Goal: Book appointment/travel/reservation

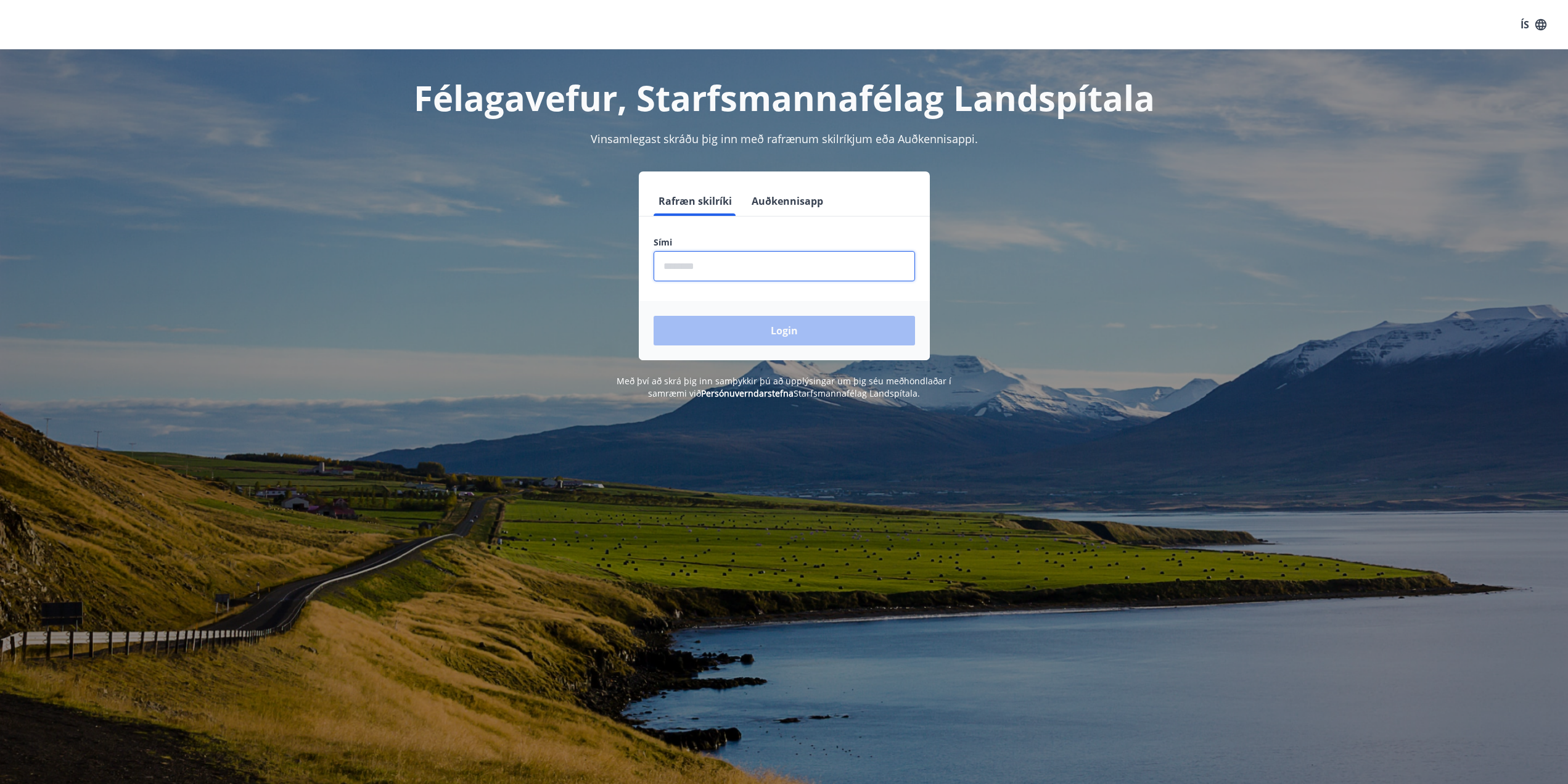
click at [681, 265] on input "phone" at bounding box center [784, 265] width 262 height 30
type input "********"
click at [653, 316] on button "Login" at bounding box center [784, 330] width 262 height 30
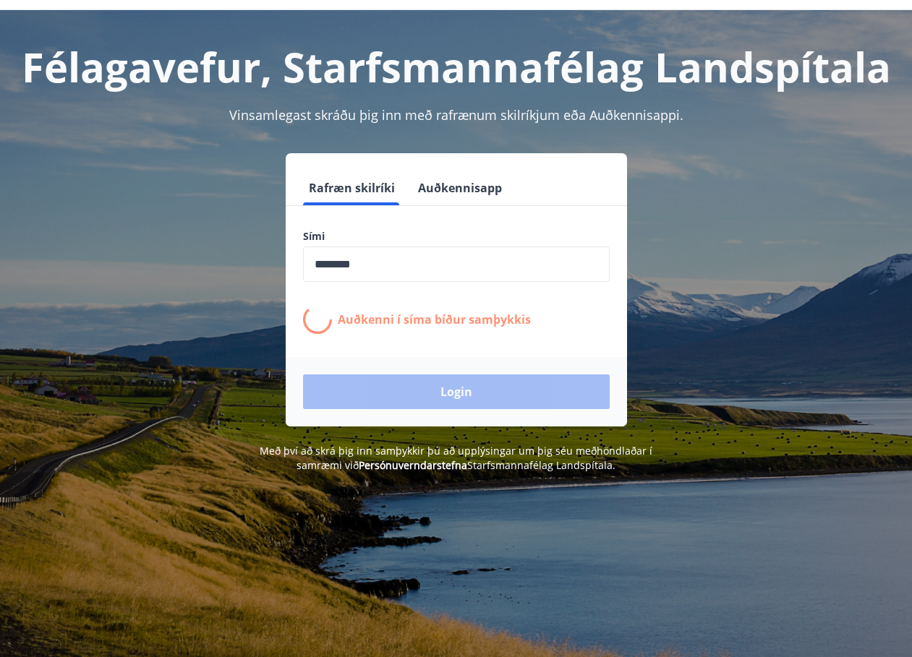
scroll to position [72, 0]
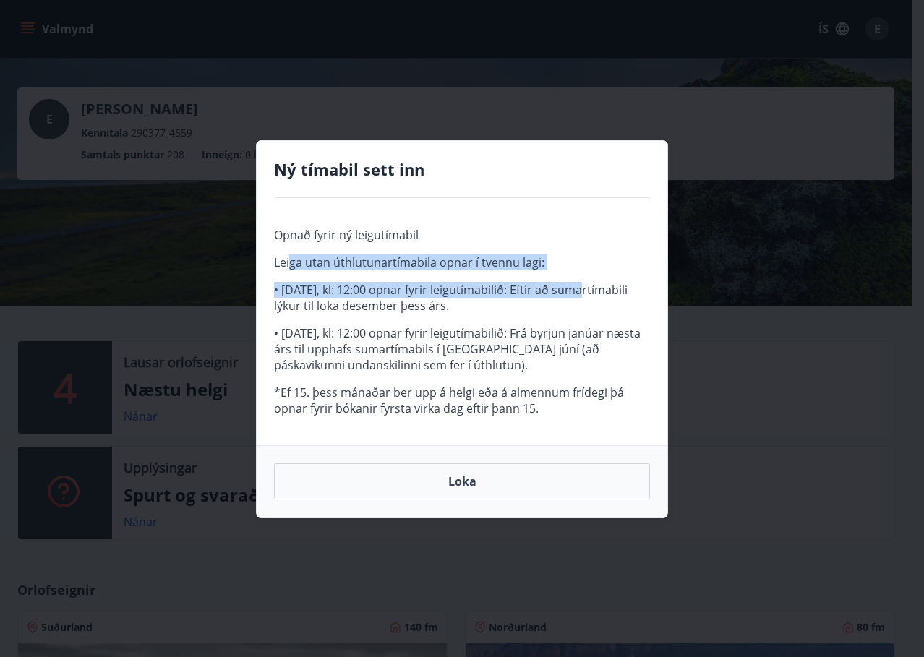
drag, startPoint x: 289, startPoint y: 260, endPoint x: 560, endPoint y: 297, distance: 273.6
click at [560, 297] on span "Opnað fyrir ný leigutímabil Leiga utan úthlutunartímabila opnar í tvennu lagi: …" at bounding box center [462, 321] width 376 height 189
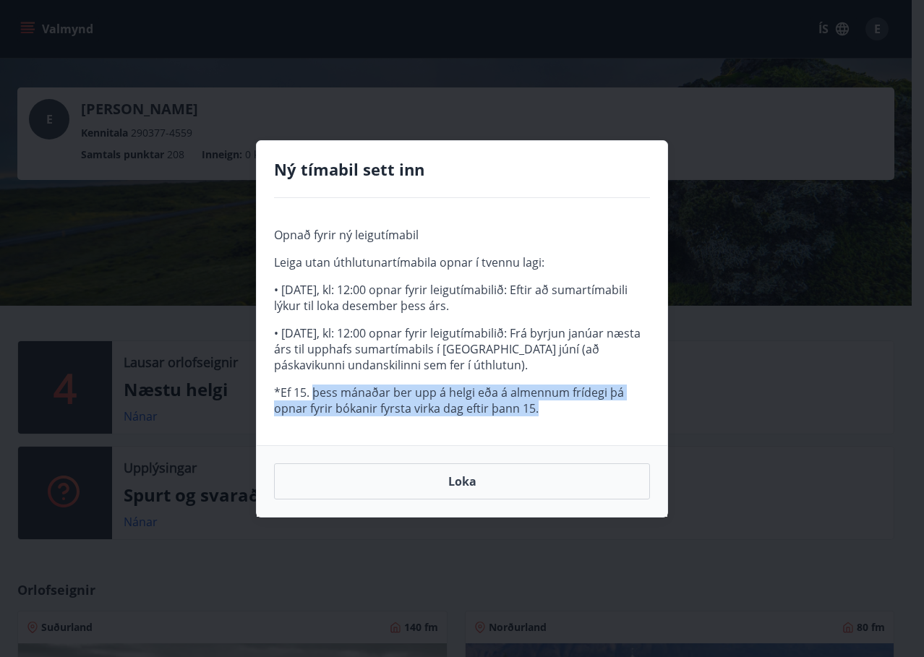
drag, startPoint x: 337, startPoint y: 390, endPoint x: 626, endPoint y: 403, distance: 289.5
click at [626, 403] on p "*Ef 15. þess mánaðar ber upp á helgi eða á almennum frídegi þá opnar fyrir bóka…" at bounding box center [462, 401] width 376 height 32
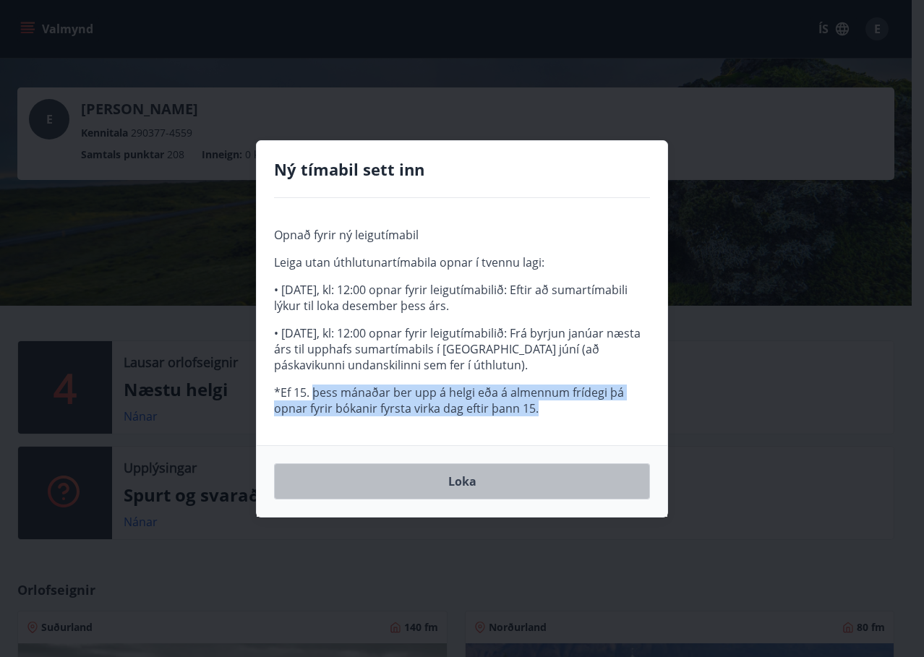
click at [456, 484] on button "Loka" at bounding box center [462, 481] width 376 height 36
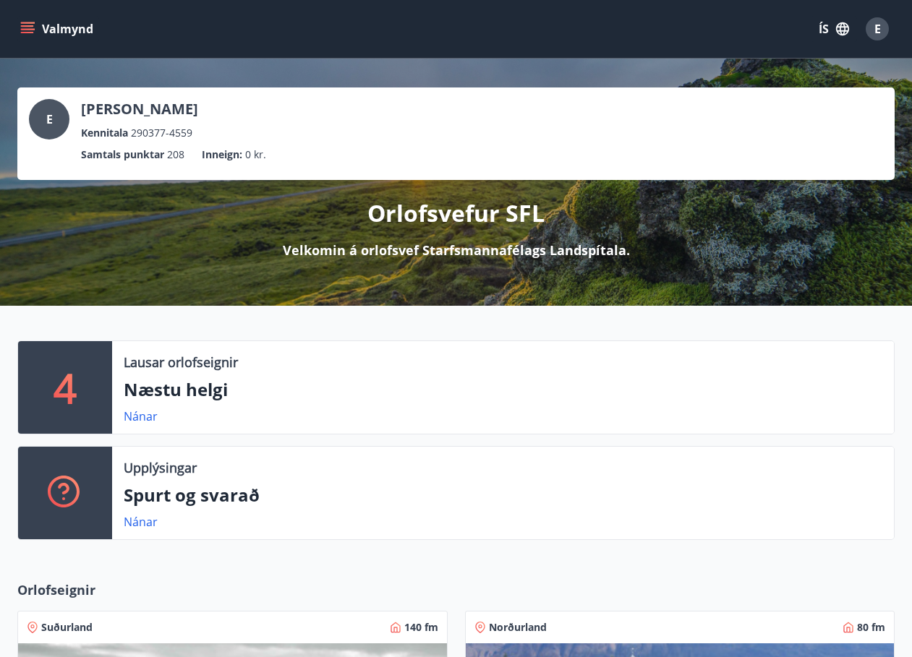
click at [32, 25] on icon "menu" at bounding box center [27, 25] width 13 height 1
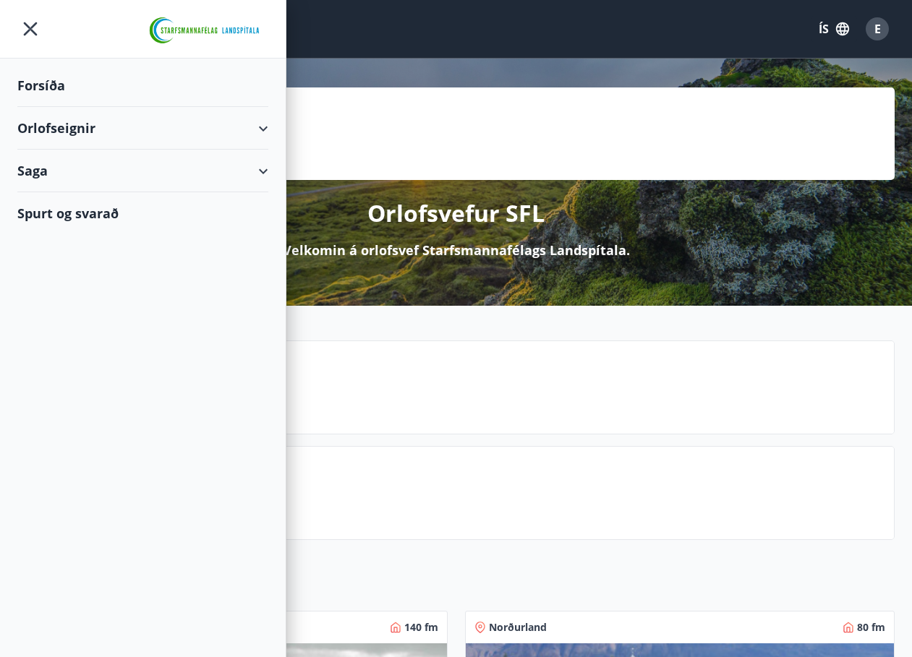
click at [136, 137] on div "Orlofseignir" at bounding box center [142, 128] width 251 height 43
click at [112, 195] on div "Bókunardagatal" at bounding box center [143, 195] width 228 height 30
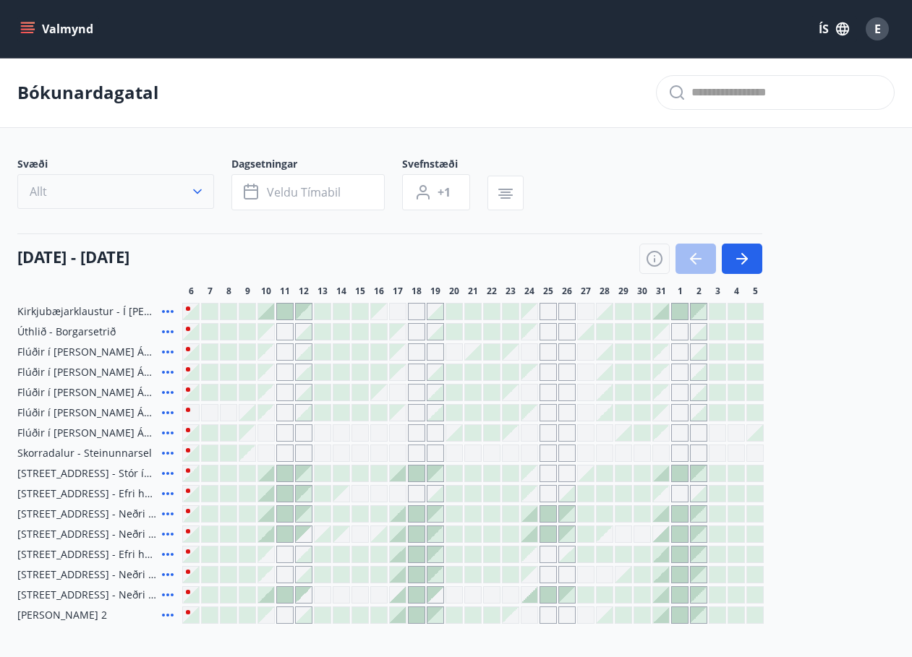
click at [205, 197] on button "Allt" at bounding box center [115, 191] width 197 height 35
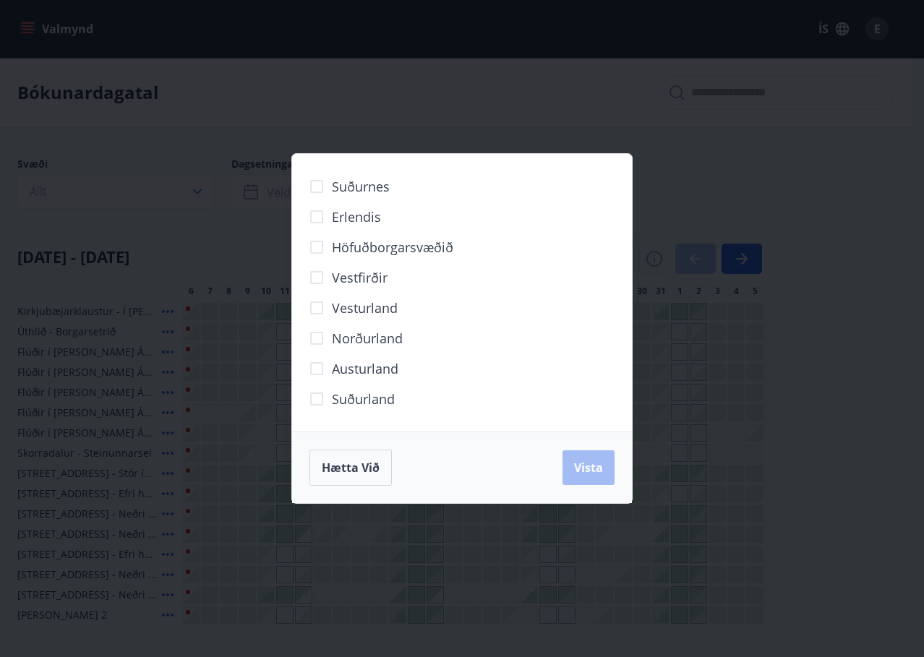
click at [339, 308] on span "Vesturland" at bounding box center [365, 308] width 66 height 19
click at [595, 472] on span "Vista" at bounding box center [588, 468] width 29 height 16
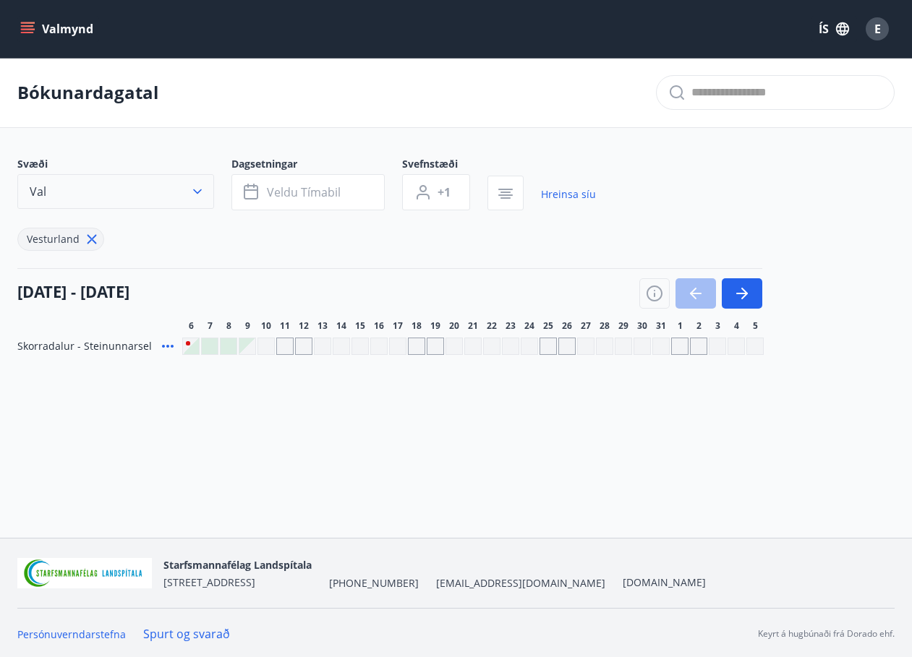
click at [197, 184] on button "Val" at bounding box center [115, 191] width 197 height 35
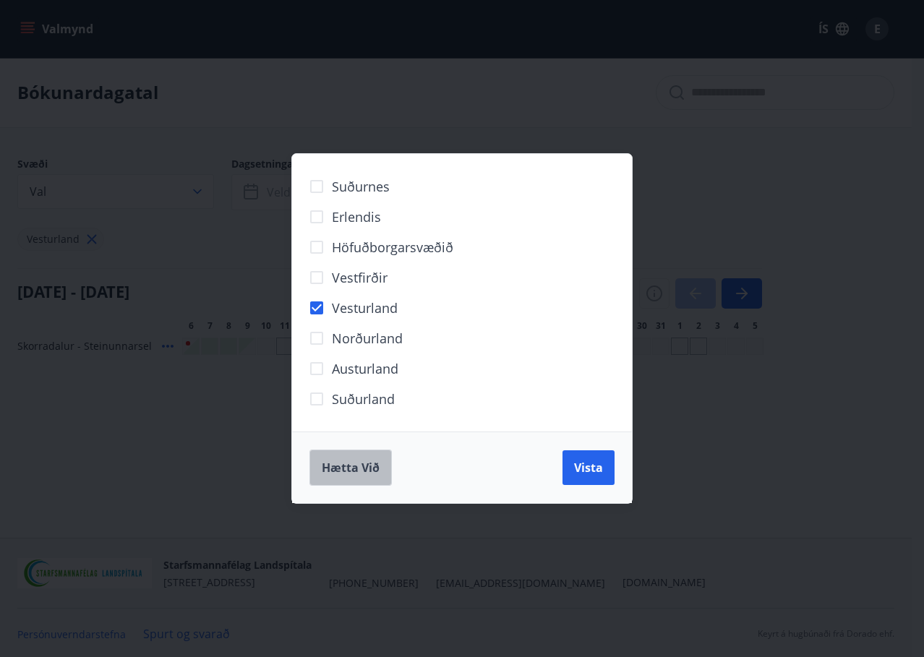
click at [353, 464] on span "Hætta við" at bounding box center [351, 468] width 58 height 16
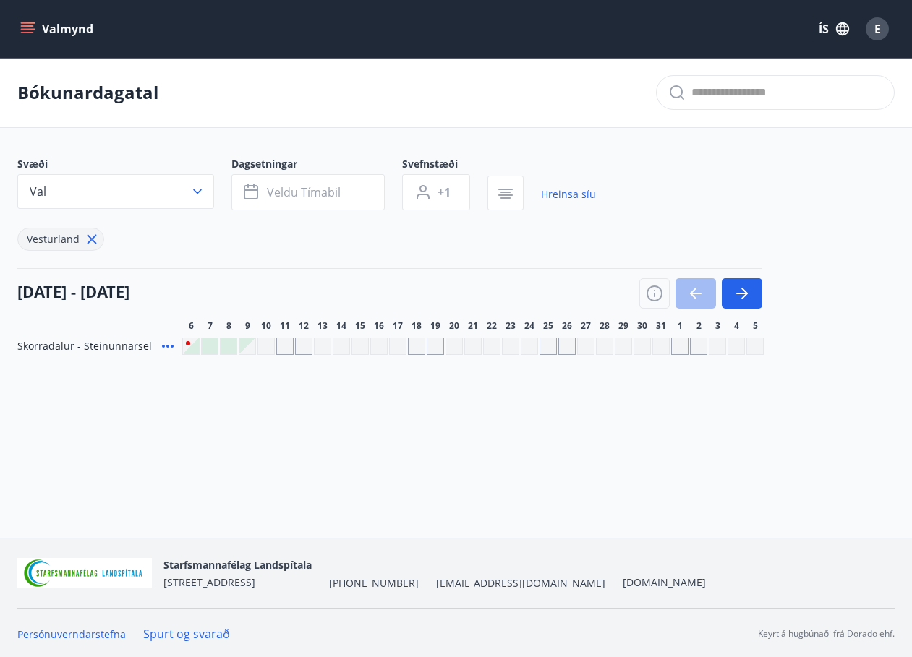
click at [87, 236] on icon at bounding box center [91, 239] width 9 height 9
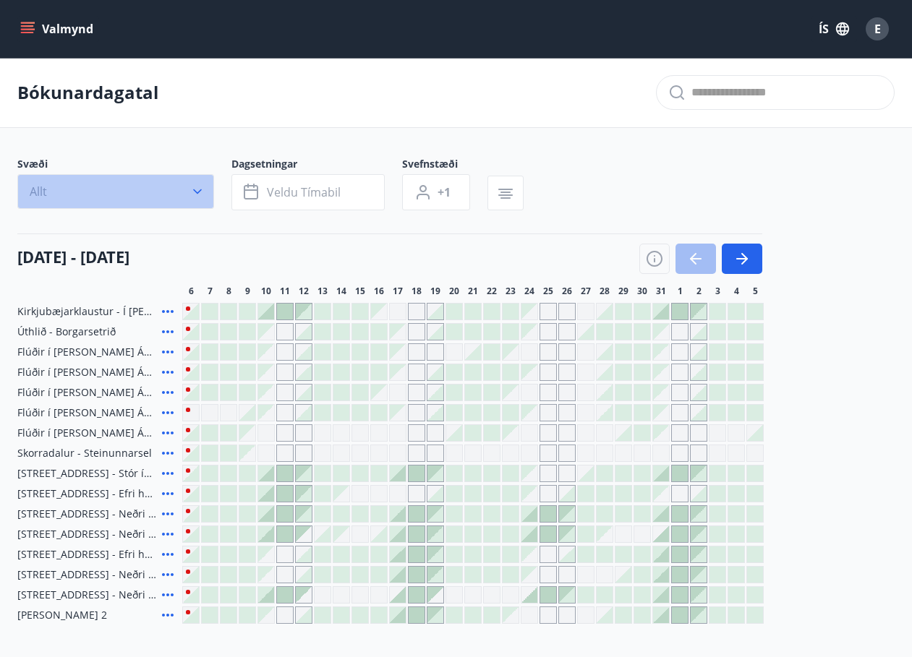
drag, startPoint x: 109, startPoint y: 196, endPoint x: 115, endPoint y: 226, distance: 30.2
click at [109, 195] on button "Allt" at bounding box center [115, 191] width 197 height 35
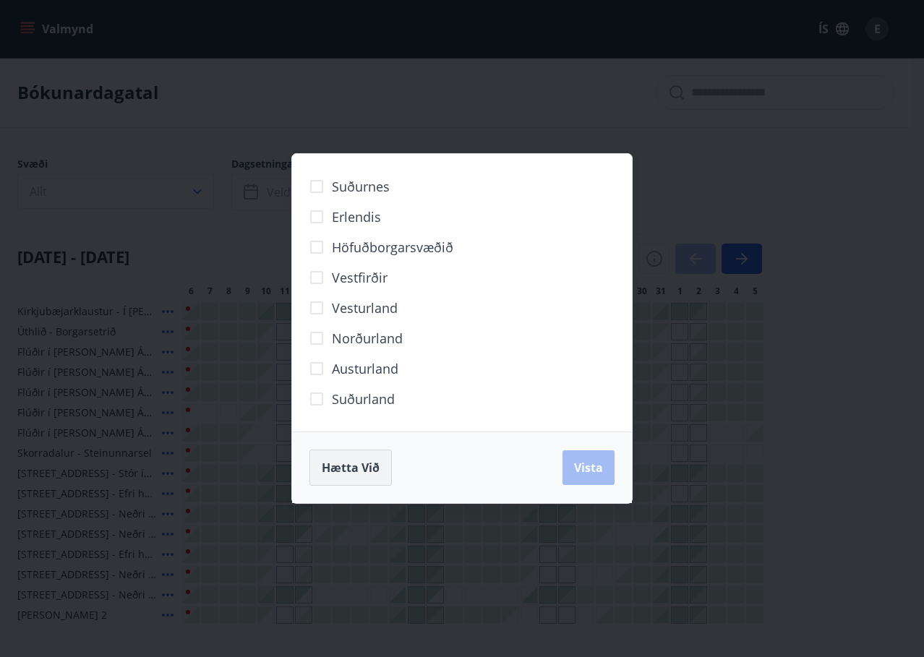
click at [350, 469] on span "Hætta við" at bounding box center [351, 468] width 58 height 16
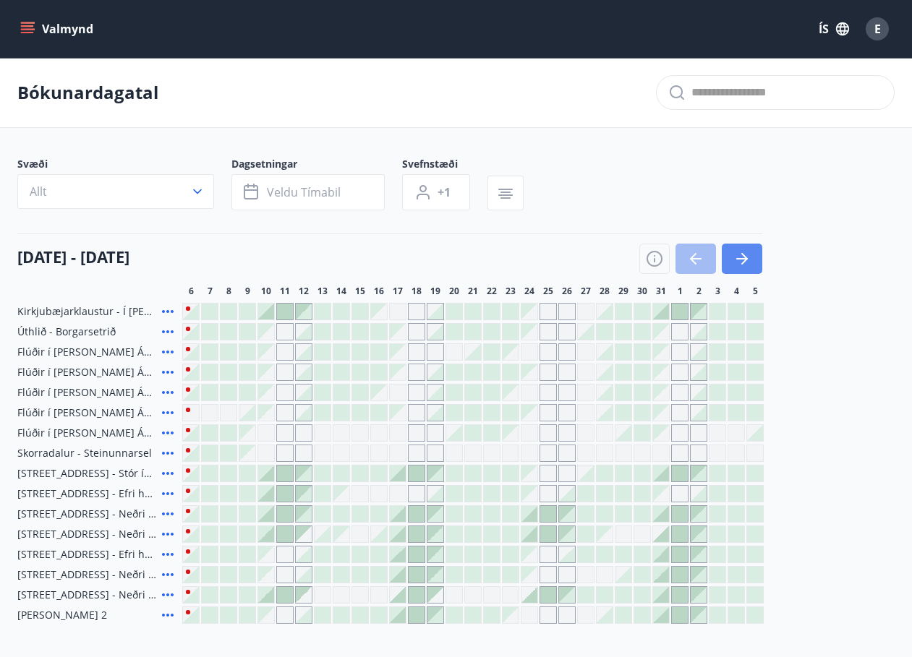
click at [749, 256] on icon "button" at bounding box center [741, 258] width 17 height 17
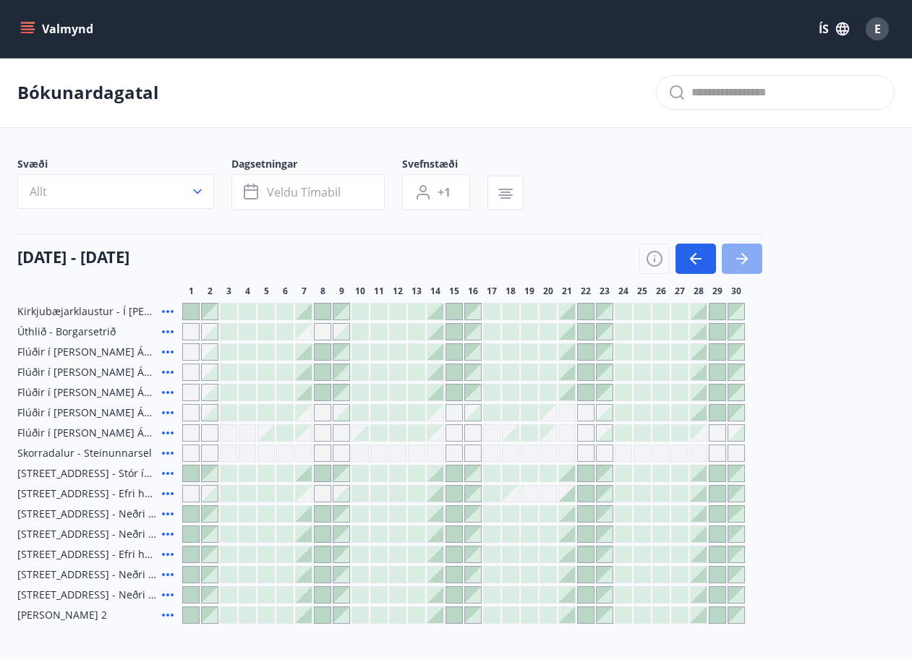
click at [751, 256] on button "button" at bounding box center [742, 259] width 40 height 30
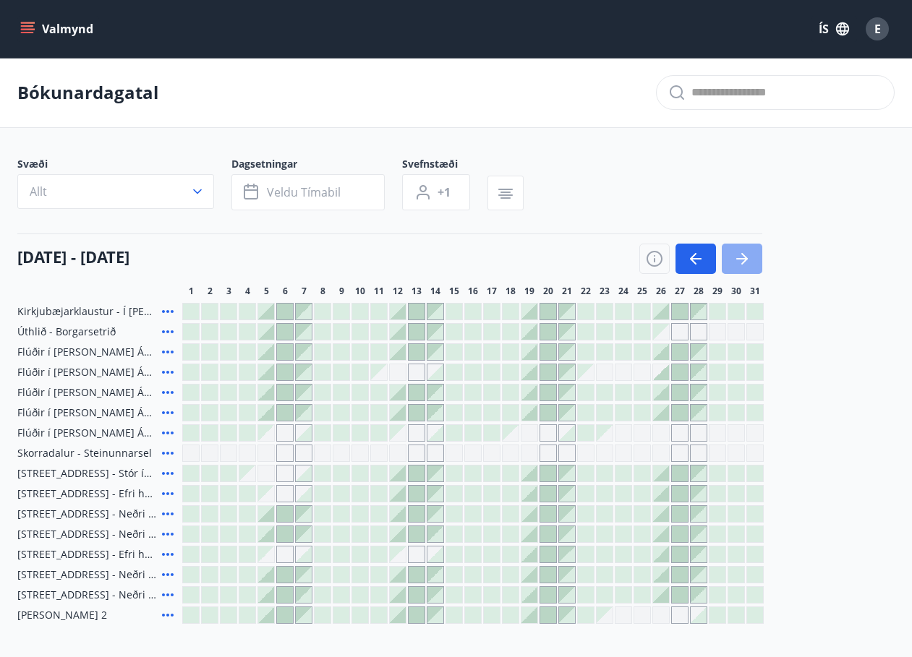
click at [751, 256] on button "button" at bounding box center [742, 259] width 40 height 30
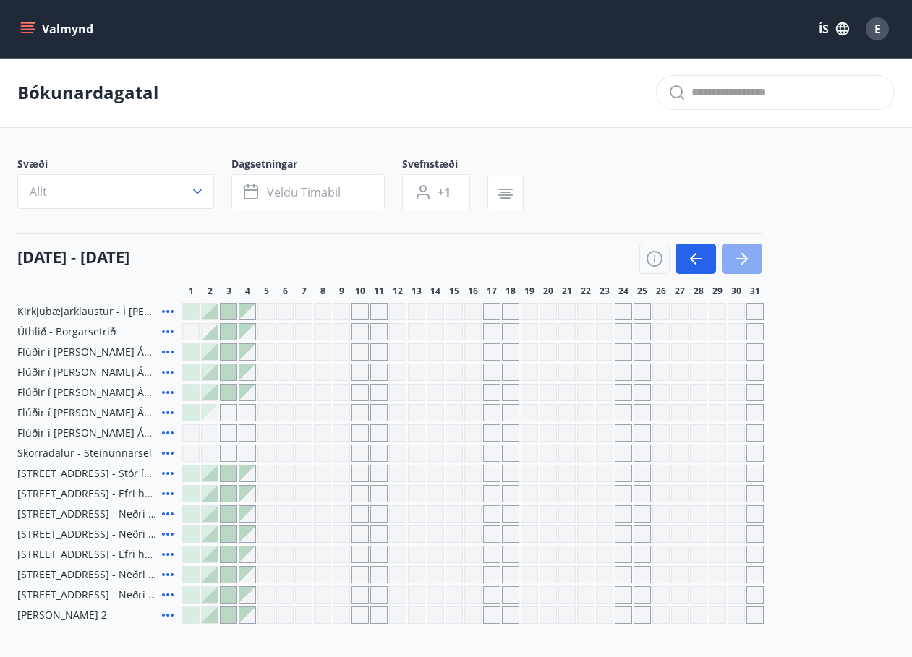
click at [751, 256] on button "button" at bounding box center [742, 259] width 40 height 30
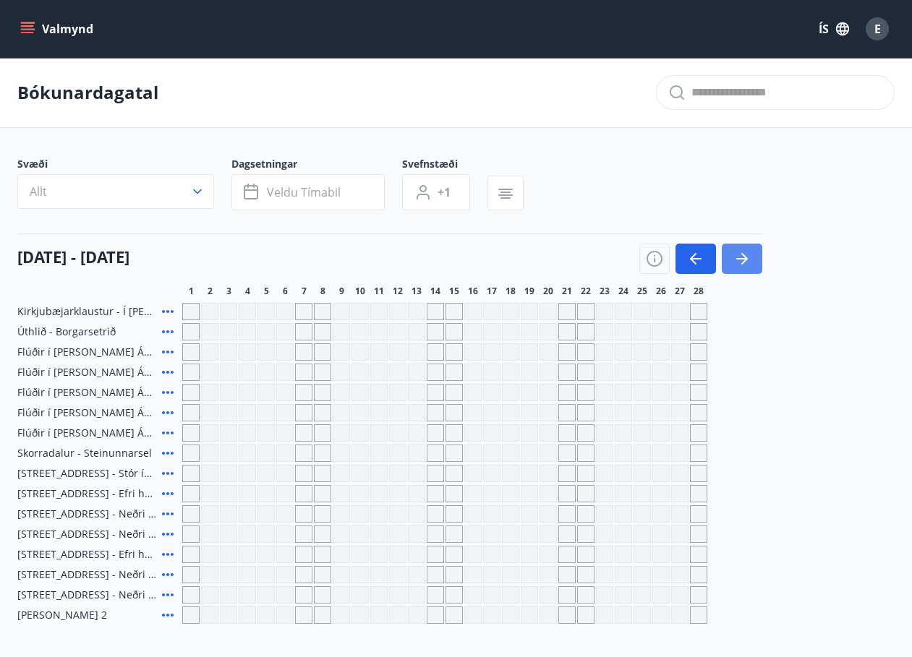
click at [751, 256] on button "button" at bounding box center [742, 259] width 40 height 30
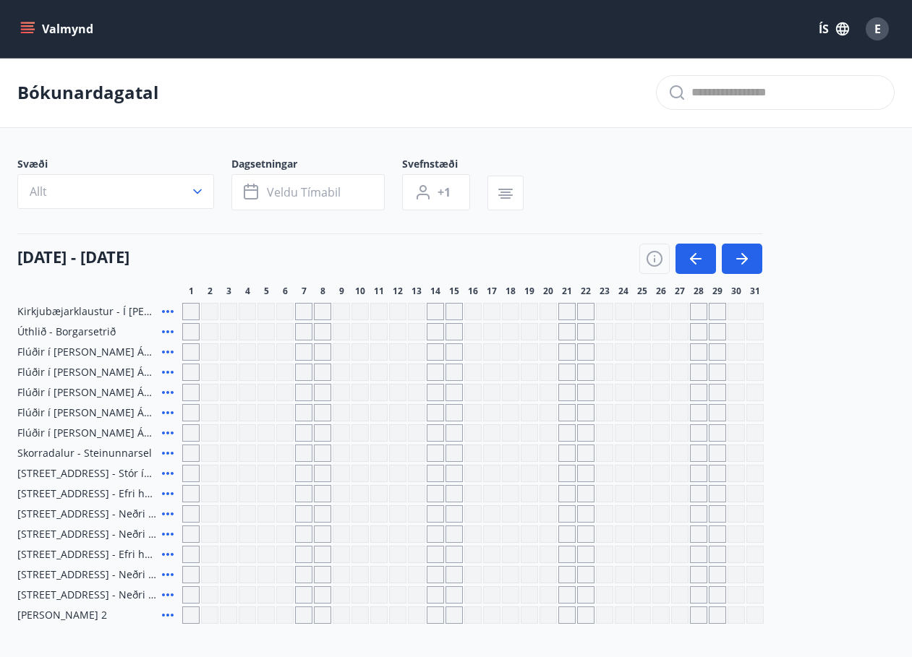
click at [295, 310] on div "Gráir dagar eru ekki bókanlegir" at bounding box center [303, 311] width 17 height 17
click at [305, 313] on div "Gráir dagar eru ekki bókanlegir" at bounding box center [303, 311] width 17 height 17
click at [341, 313] on div "Gráir dagar eru ekki bókanlegir" at bounding box center [341, 311] width 17 height 17
click at [315, 315] on div "Gráir dagar eru ekki bókanlegir" at bounding box center [322, 311] width 17 height 17
click at [690, 257] on icon "button" at bounding box center [695, 258] width 17 height 17
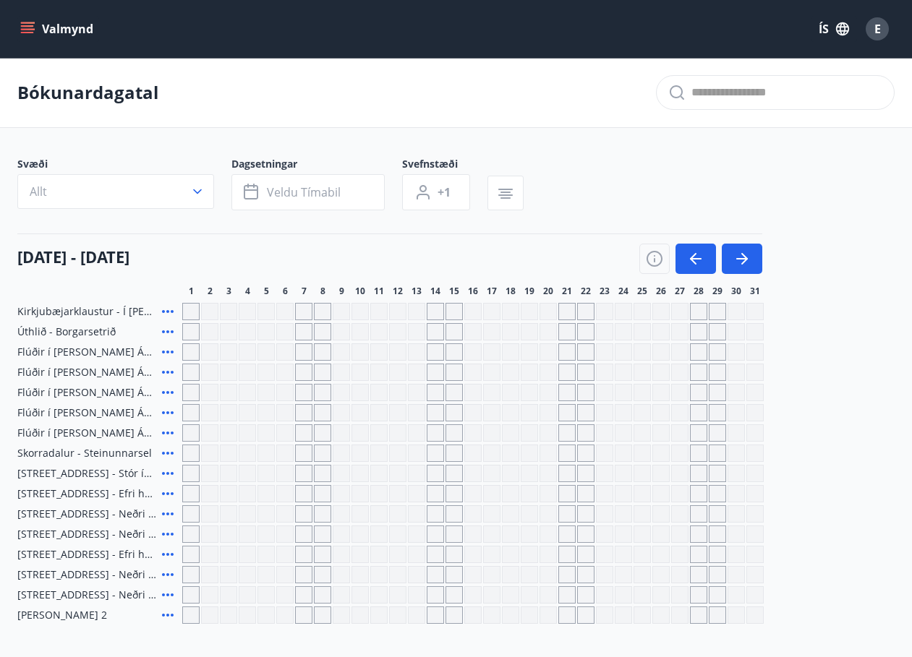
click at [690, 258] on icon "button" at bounding box center [695, 258] width 17 height 17
click at [696, 262] on icon "button" at bounding box center [695, 258] width 17 height 17
click at [705, 263] on button "button" at bounding box center [695, 259] width 40 height 30
click at [127, 200] on button "Allt" at bounding box center [115, 191] width 197 height 35
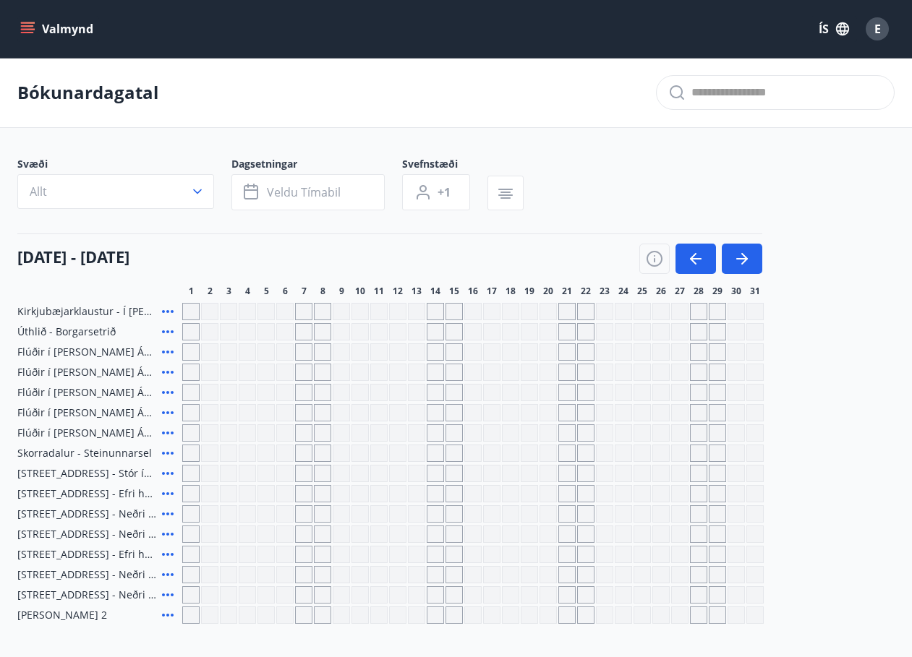
click at [345, 197] on label "Suðurnes" at bounding box center [340, 186] width 88 height 30
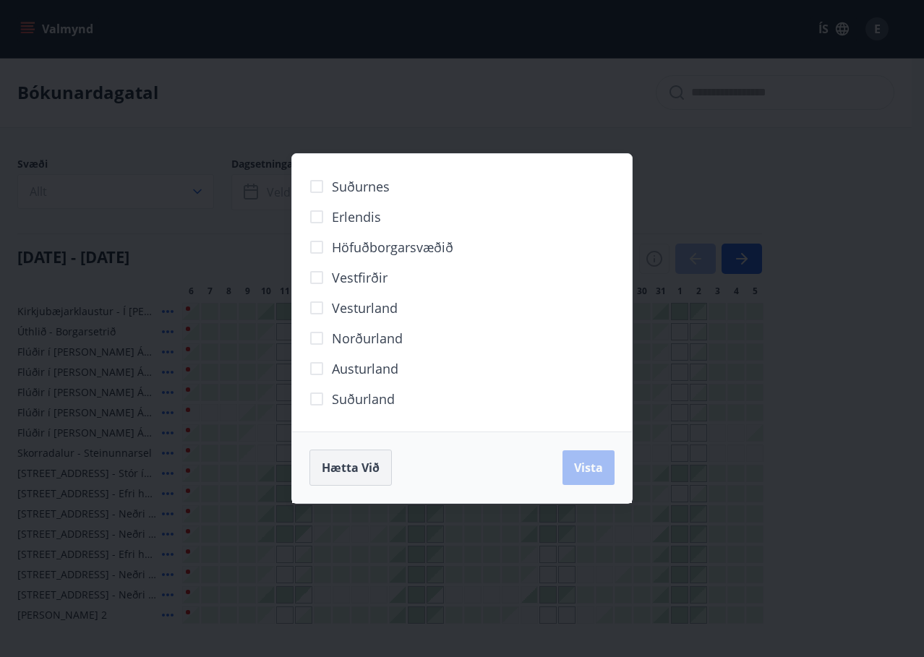
click at [359, 475] on span "Hætta við" at bounding box center [351, 468] width 58 height 16
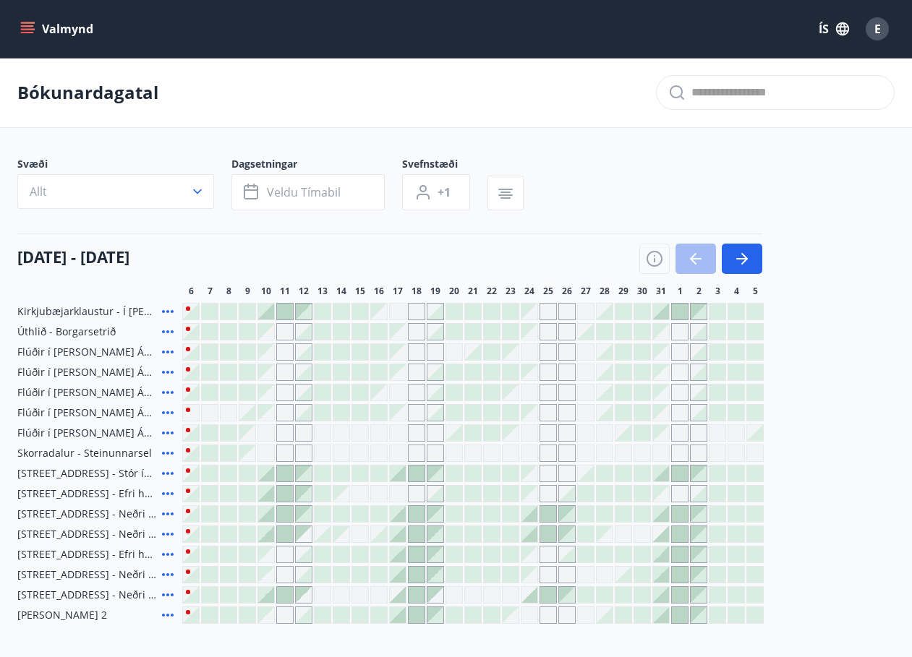
click at [693, 260] on div at bounding box center [700, 259] width 123 height 30
click at [657, 265] on icon "button" at bounding box center [654, 259] width 16 height 16
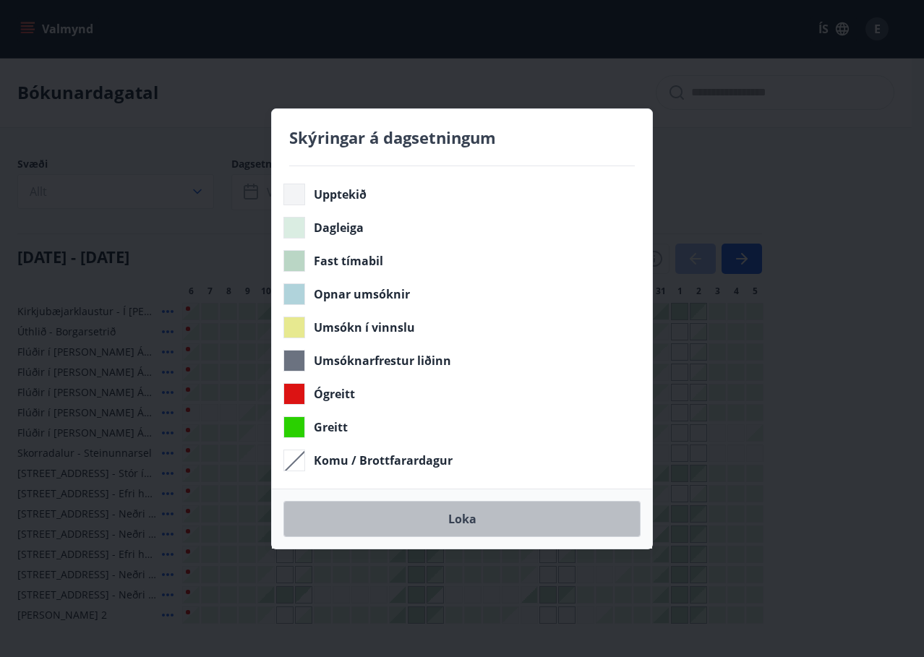
click at [458, 530] on button "Loka" at bounding box center [461, 519] width 357 height 36
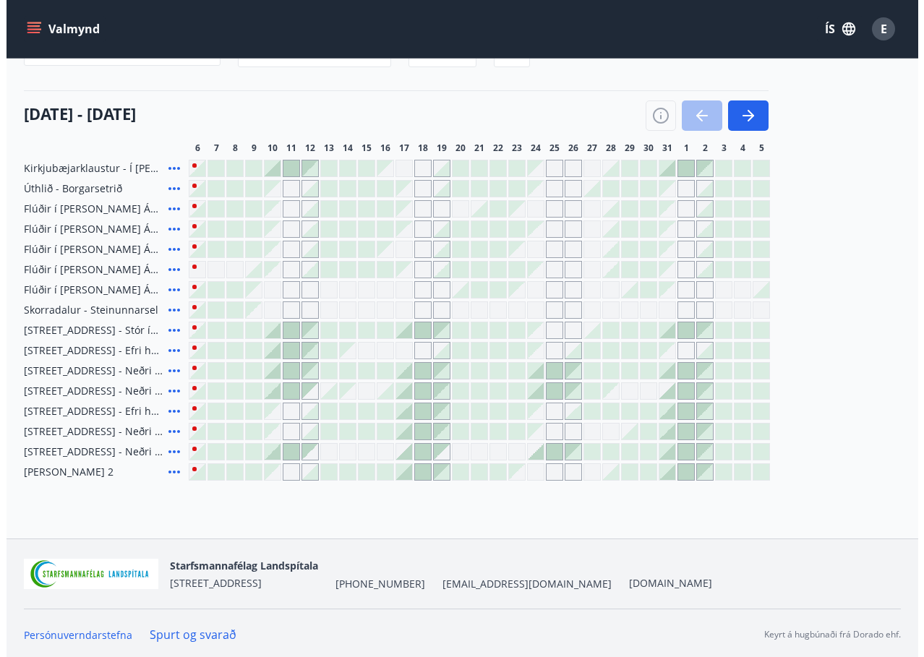
scroll to position [146, 0]
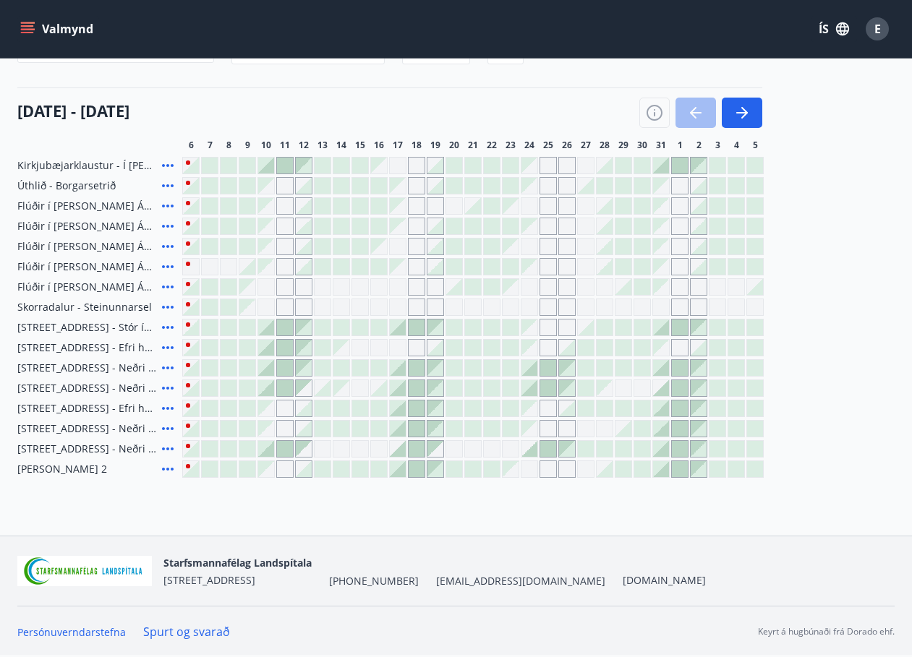
click at [290, 344] on div at bounding box center [285, 348] width 16 height 16
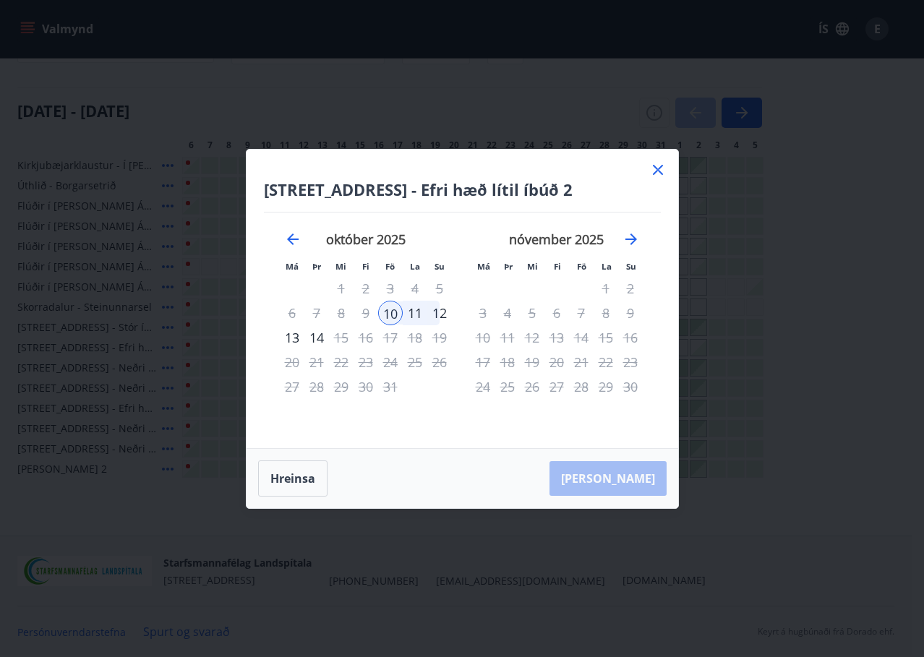
drag, startPoint x: 658, startPoint y: 165, endPoint x: 618, endPoint y: 184, distance: 44.0
click at [658, 166] on icon at bounding box center [657, 169] width 17 height 17
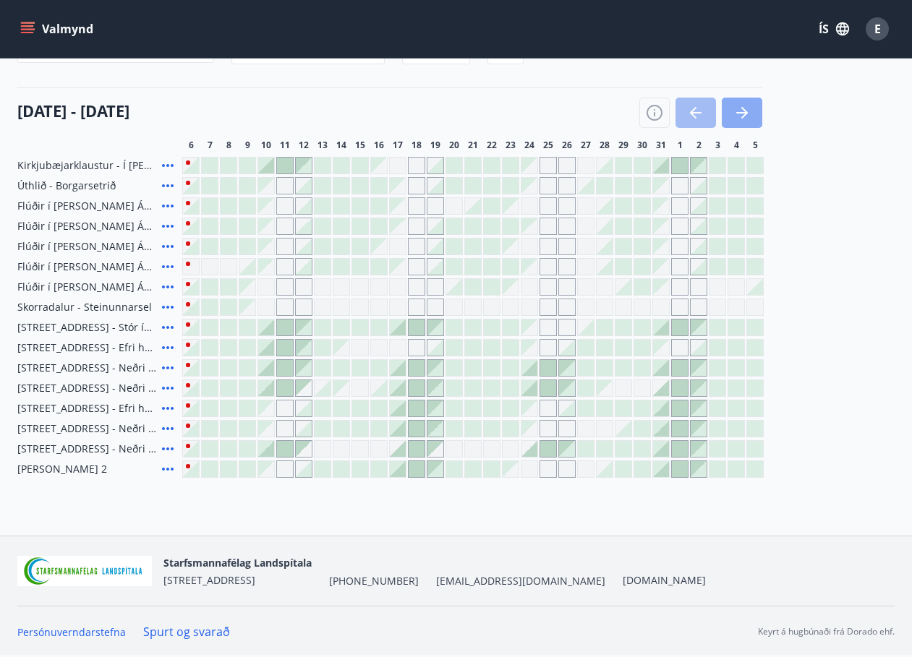
click at [741, 116] on icon "button" at bounding box center [741, 112] width 17 height 17
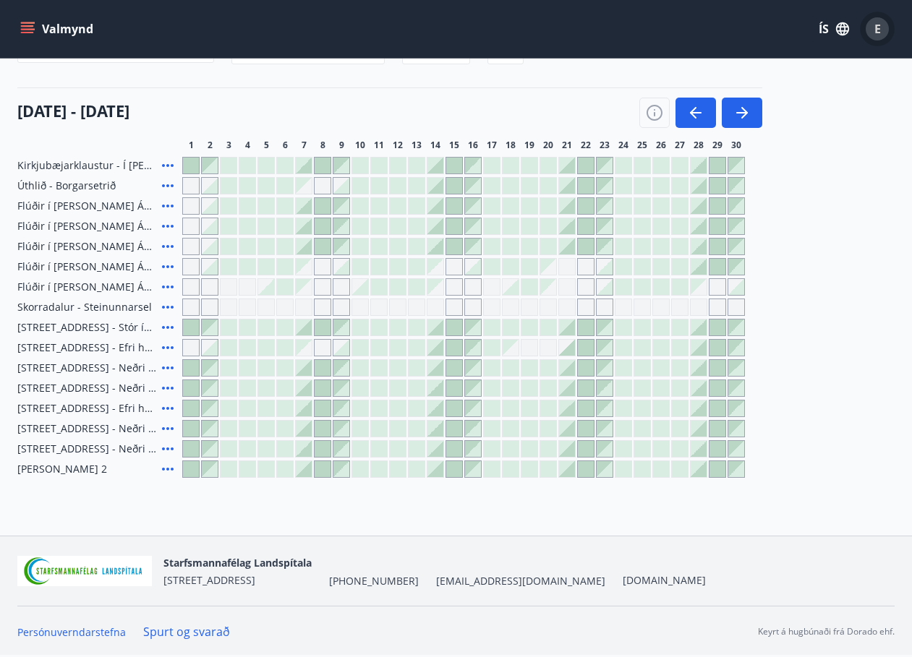
click at [875, 30] on span "E" at bounding box center [877, 29] width 7 height 16
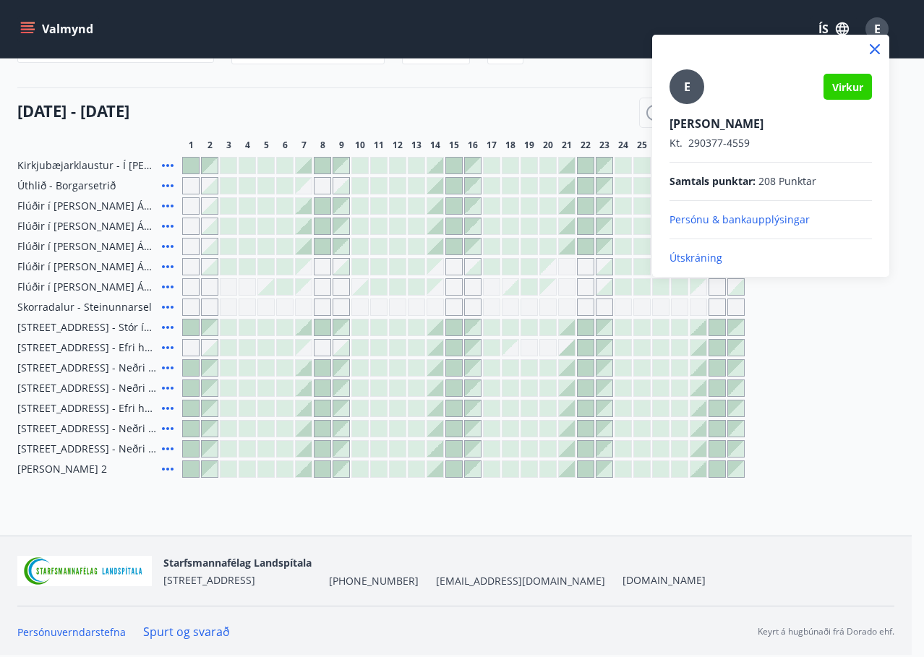
click at [704, 259] on p "Útskráning" at bounding box center [771, 258] width 202 height 14
